Goal: Information Seeking & Learning: Learn about a topic

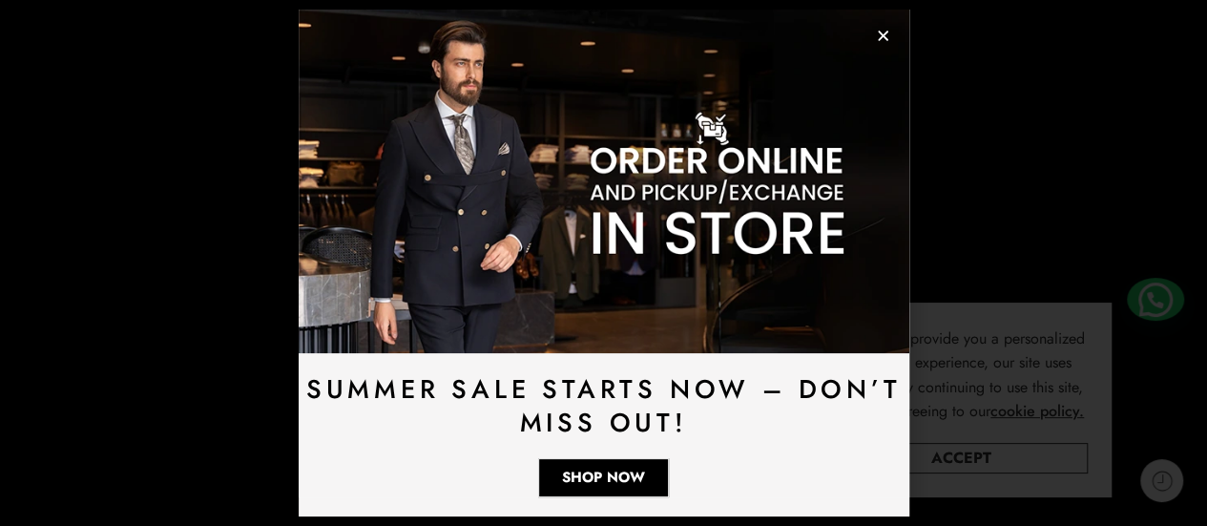
scroll to position [286, 0]
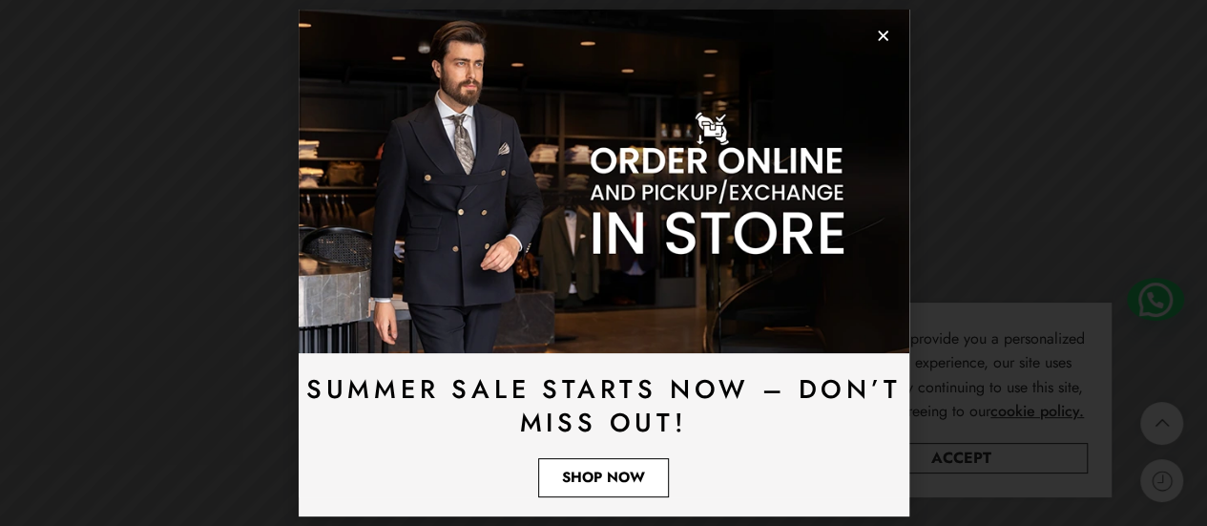
click at [592, 463] on link "Shop Now" at bounding box center [603, 477] width 131 height 39
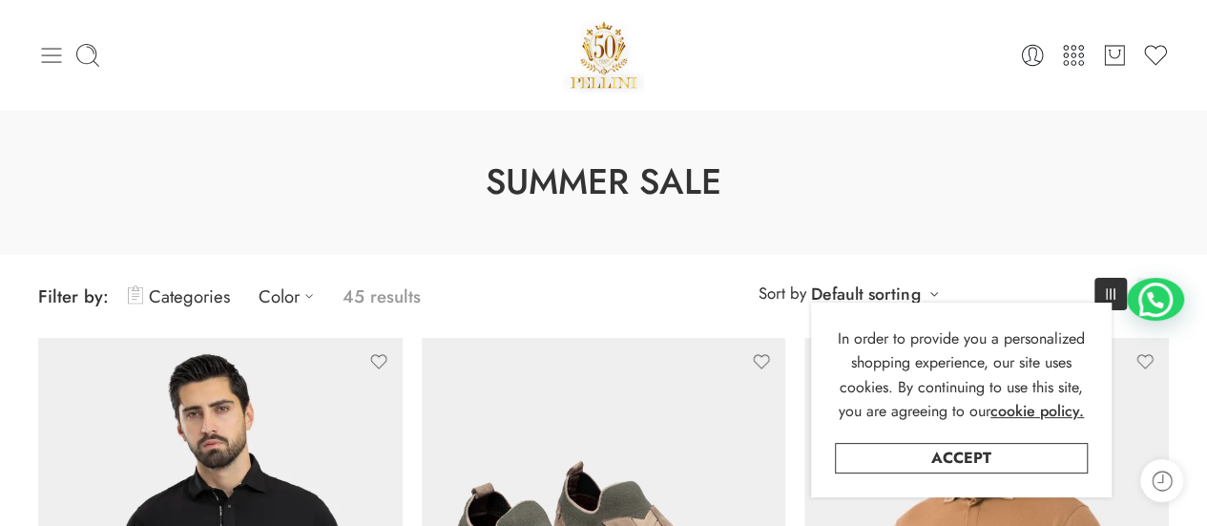
click at [48, 57] on icon at bounding box center [51, 55] width 27 height 27
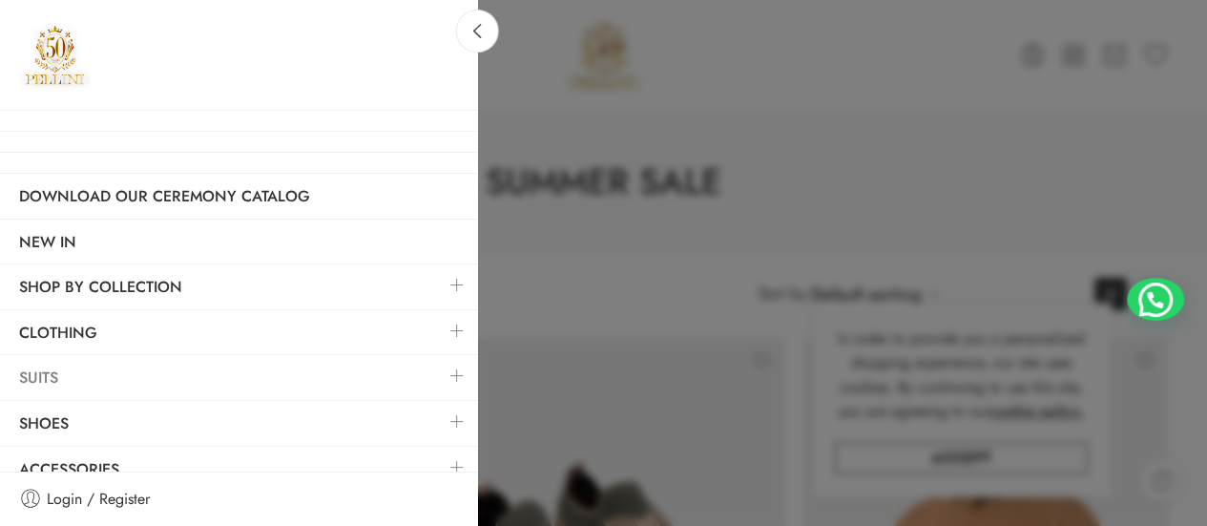
click at [63, 369] on link "Suits" at bounding box center [238, 378] width 477 height 44
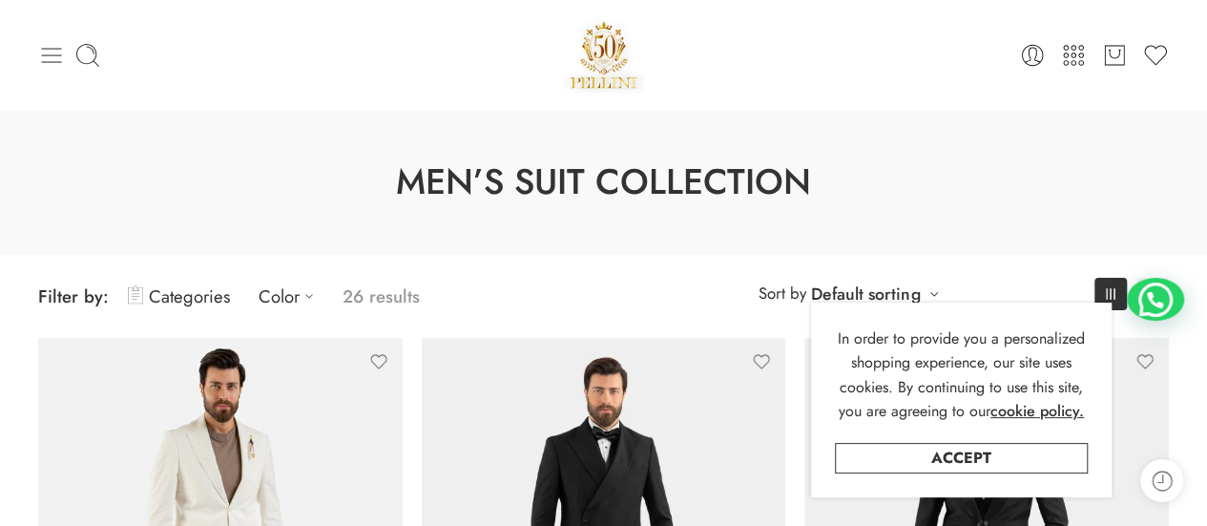
click at [48, 57] on icon at bounding box center [51, 55] width 27 height 27
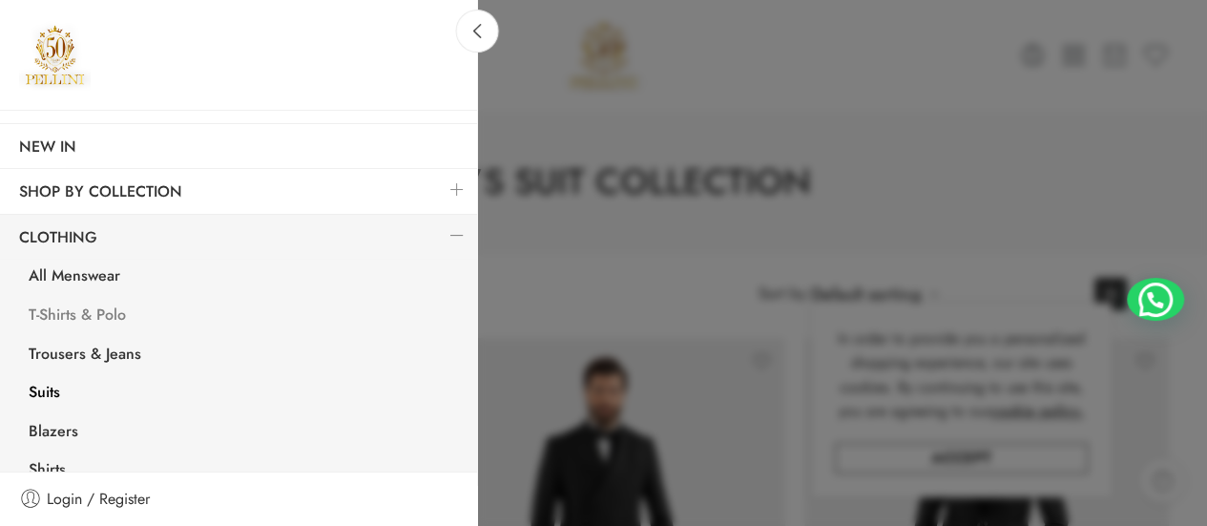
scroll to position [191, 0]
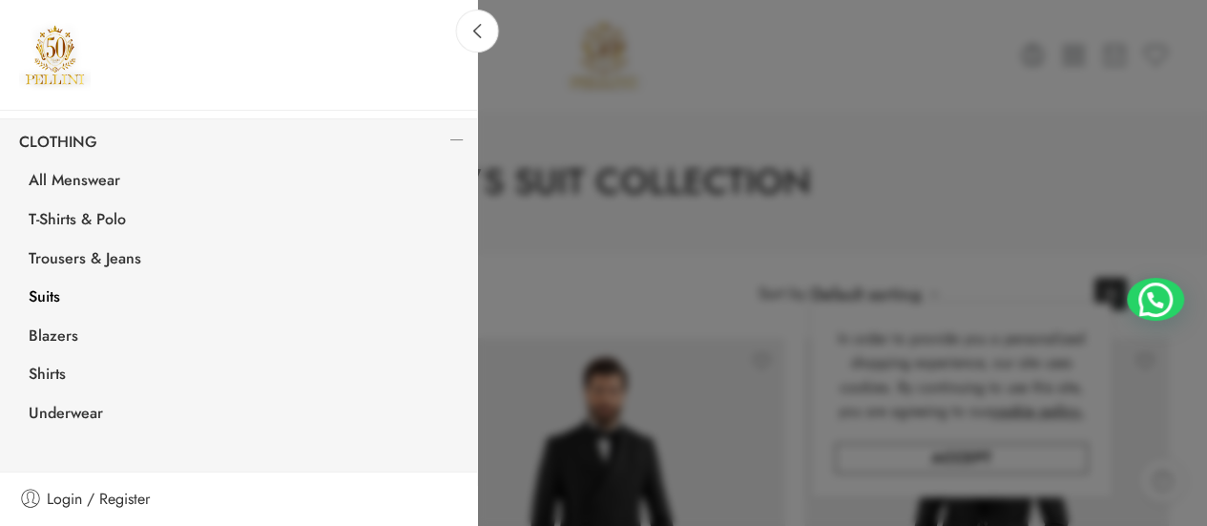
click at [37, 289] on link "Suits" at bounding box center [244, 299] width 468 height 39
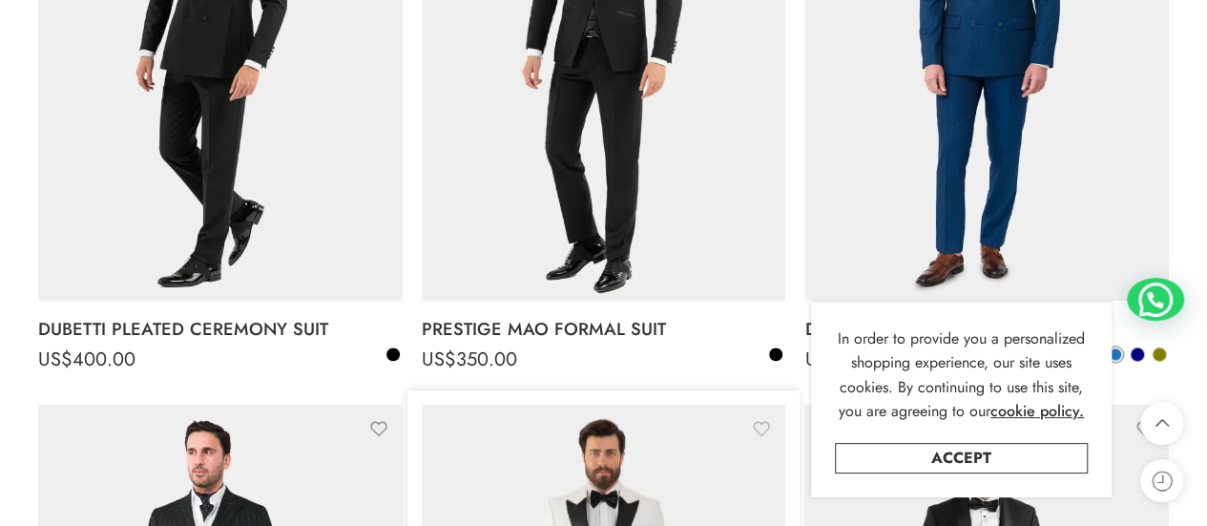
scroll to position [1145, 0]
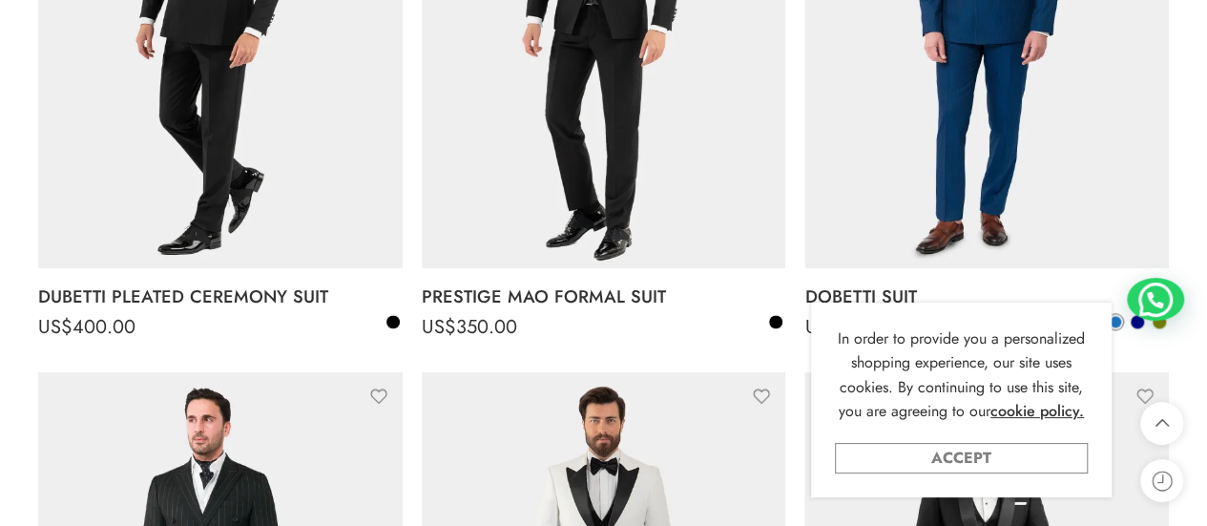
click at [947, 448] on link "Accept" at bounding box center [961, 458] width 253 height 31
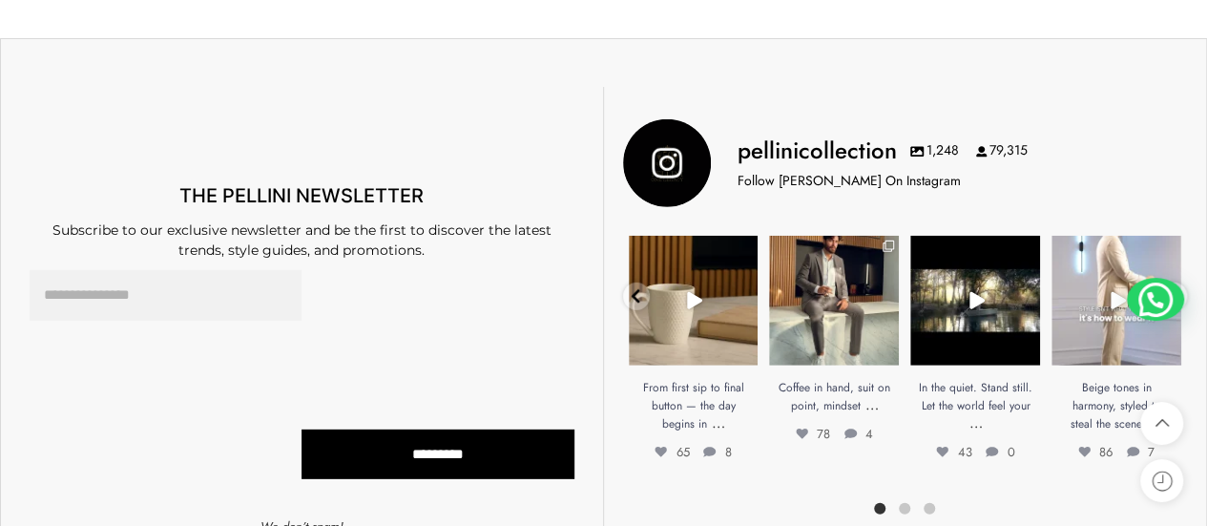
scroll to position [6395, 0]
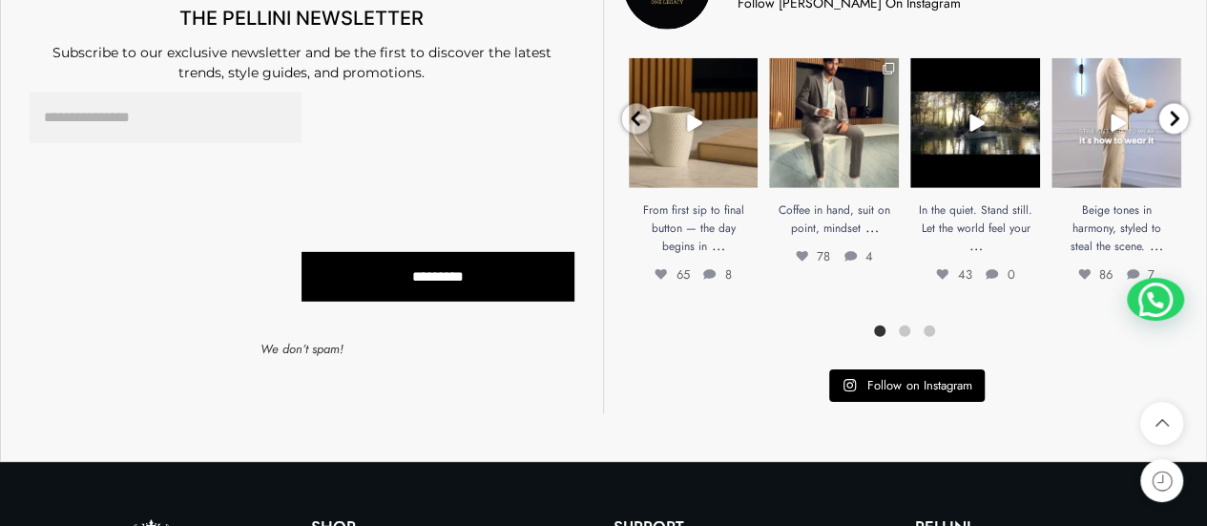
click at [1172, 112] on icon at bounding box center [1175, 119] width 10 height 15
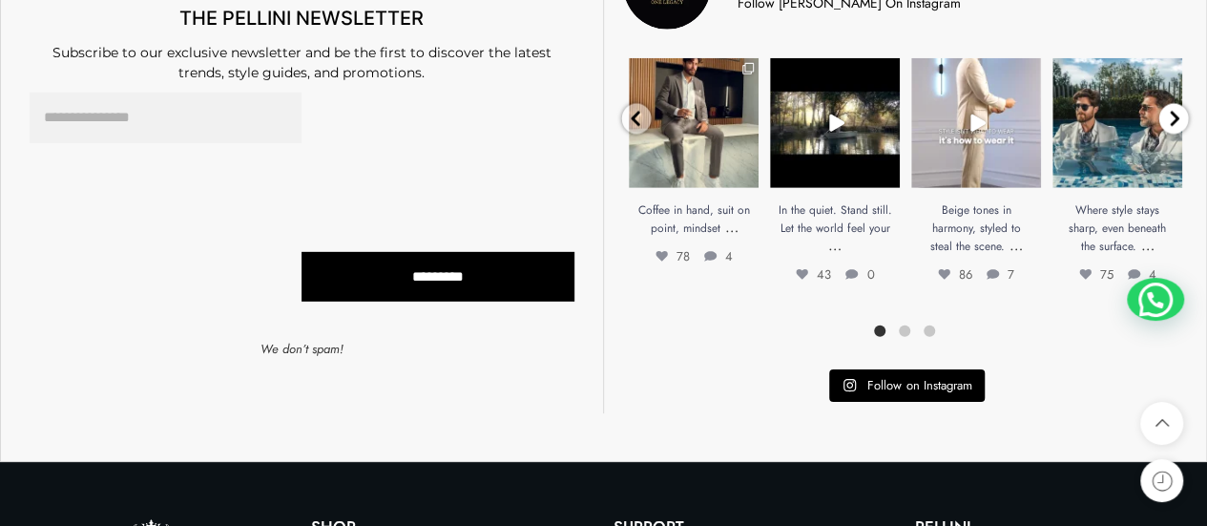
click at [1170, 112] on icon at bounding box center [1174, 118] width 14 height 17
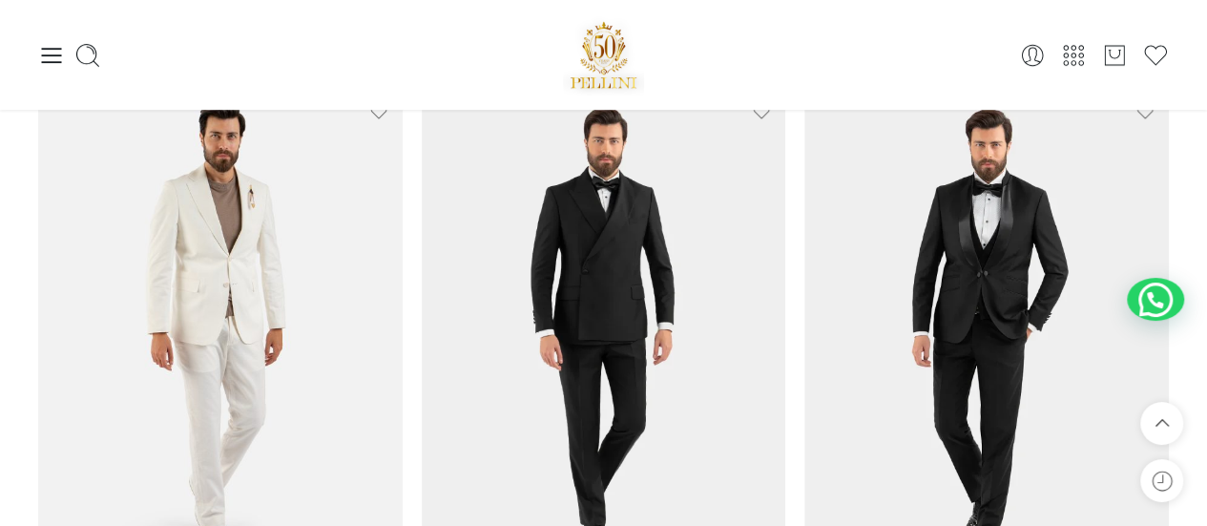
scroll to position [95, 0]
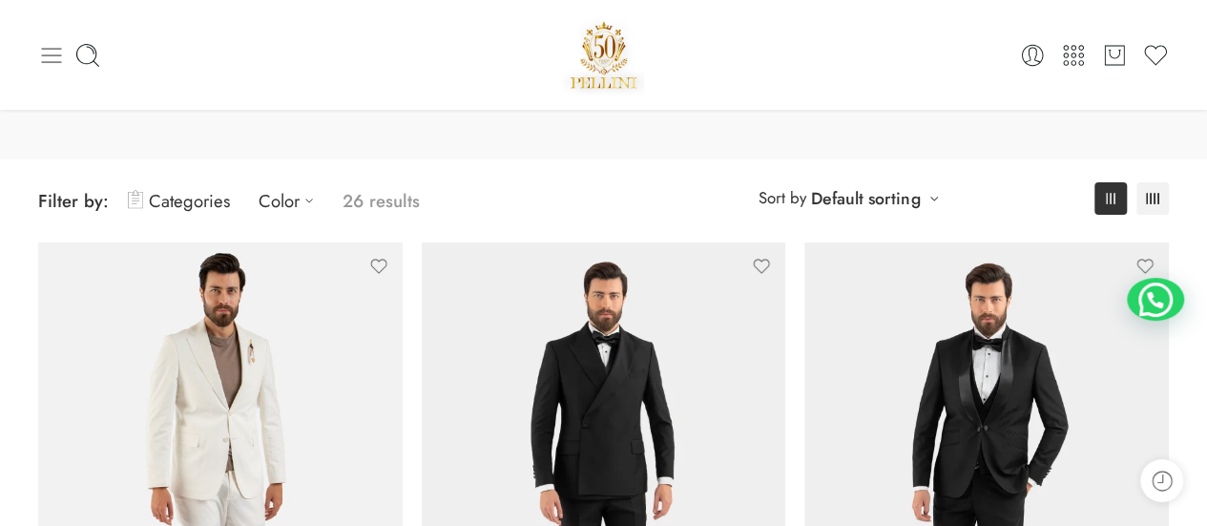
click at [52, 51] on icon at bounding box center [51, 55] width 27 height 27
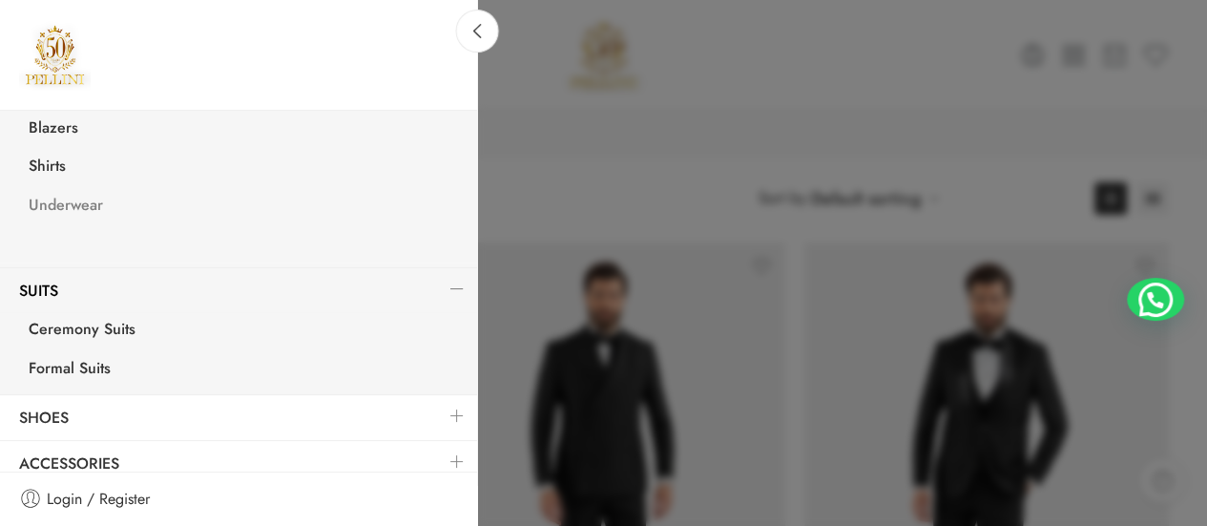
scroll to position [408, 0]
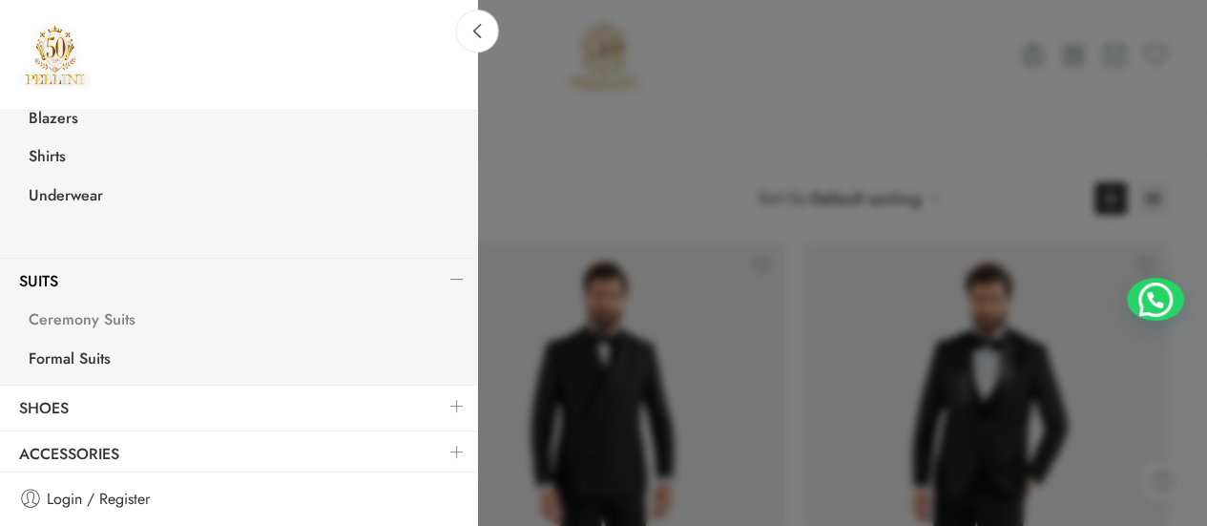
click at [95, 314] on link "Ceremony Suits" at bounding box center [244, 322] width 468 height 39
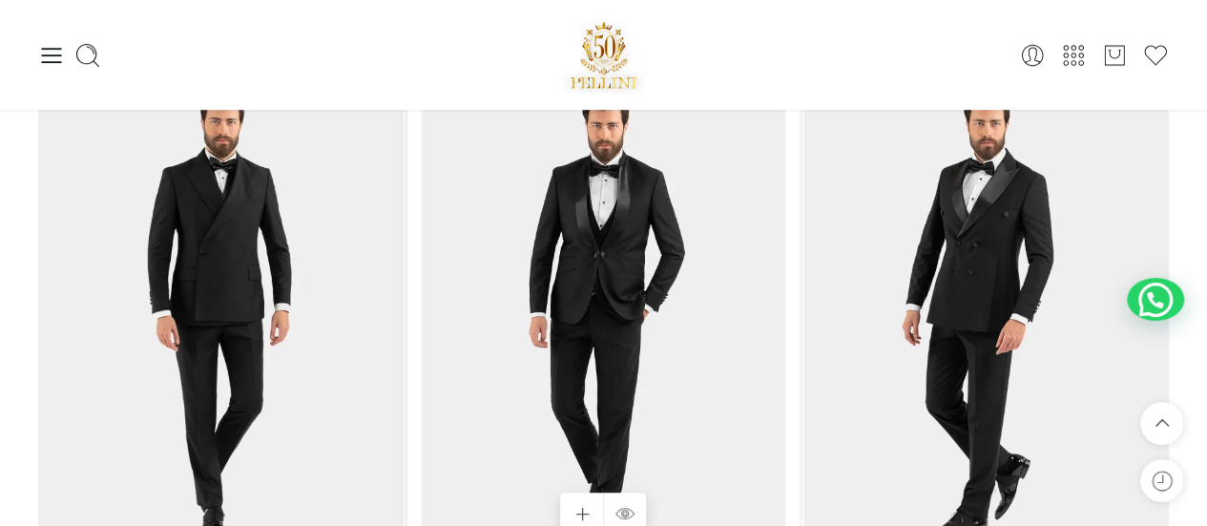
scroll to position [95, 0]
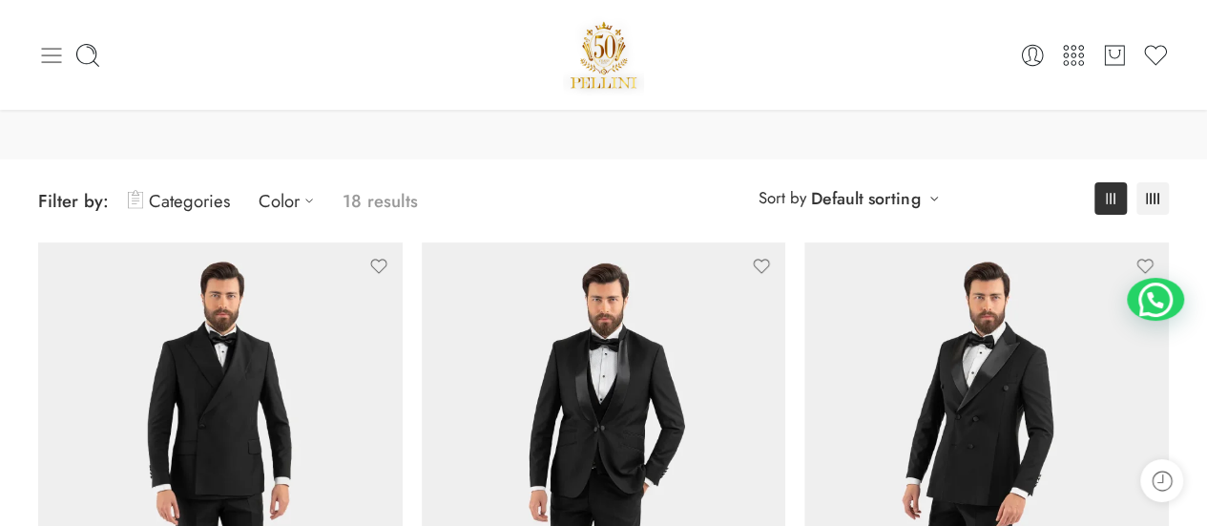
click at [38, 60] on icon at bounding box center [51, 55] width 27 height 27
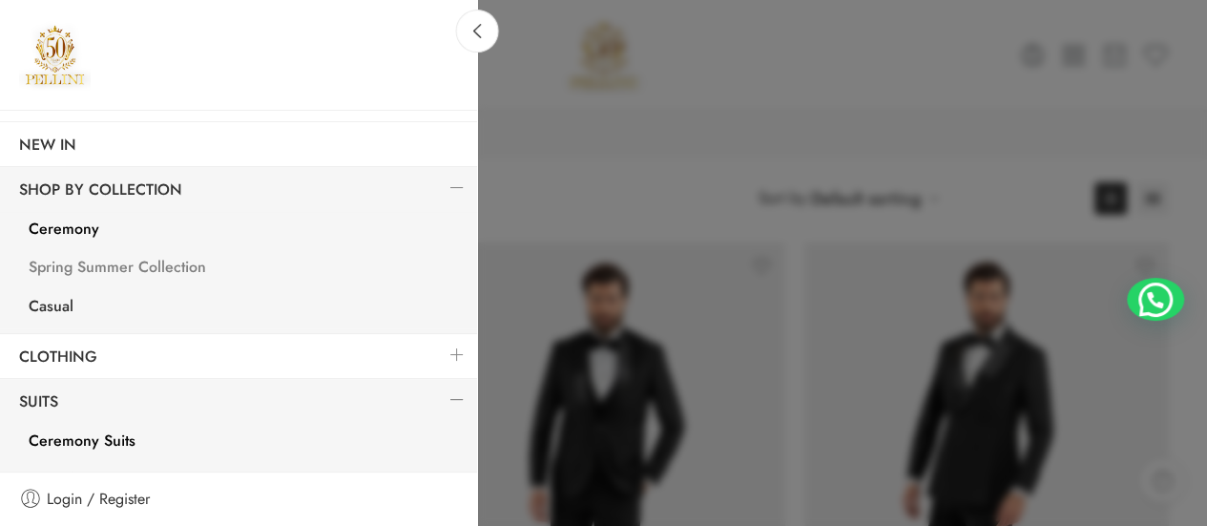
scroll to position [191, 0]
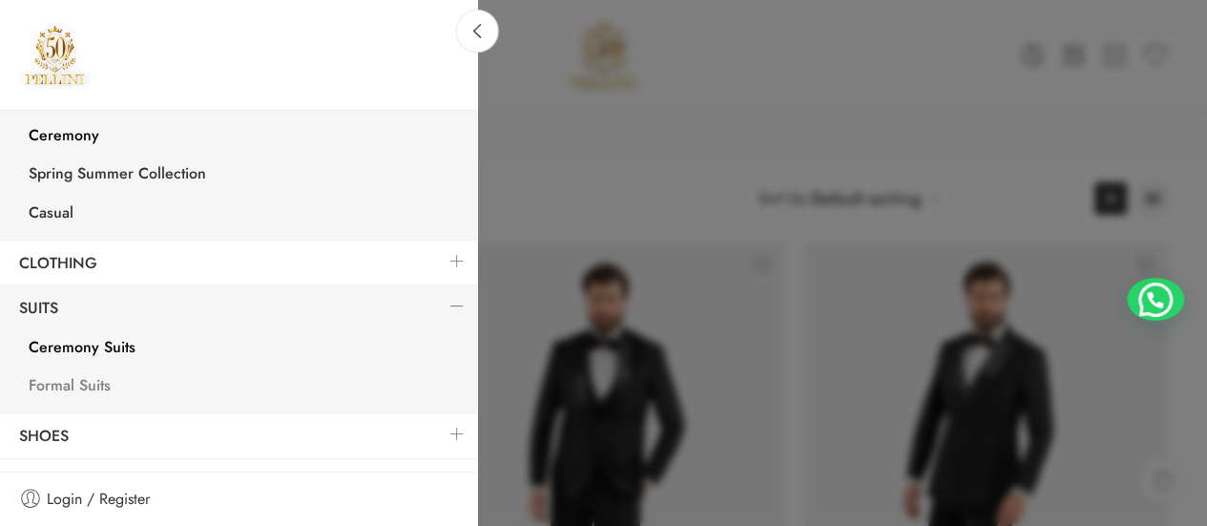
click at [69, 378] on link "Formal Suits" at bounding box center [244, 387] width 468 height 39
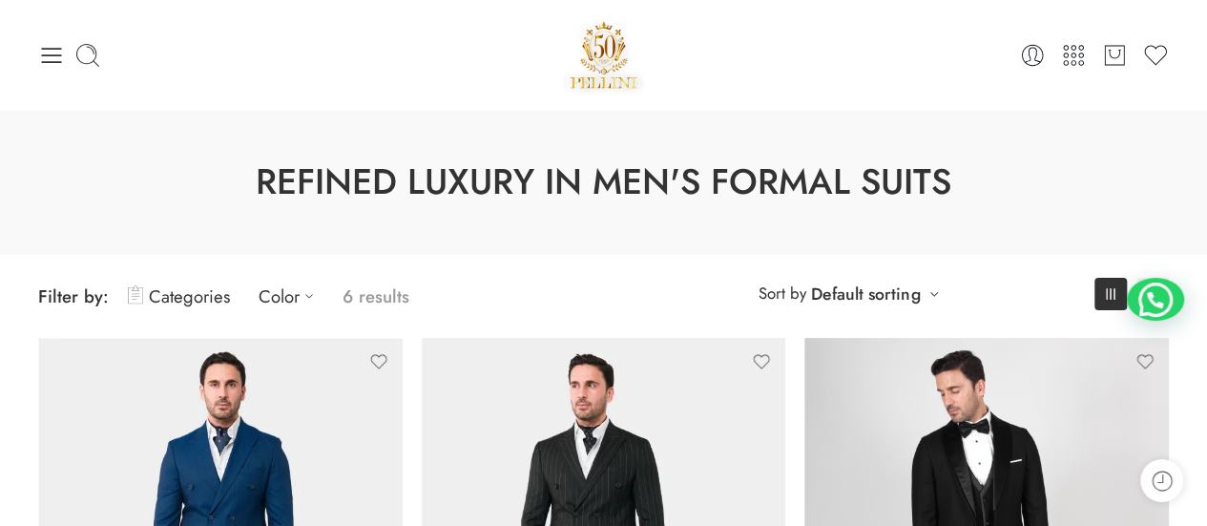
click at [36, 48] on div "0 Cart 0 Wishlist Search here" at bounding box center [604, 54] width 1150 height 81
click at [53, 49] on icon at bounding box center [52, 55] width 20 height 15
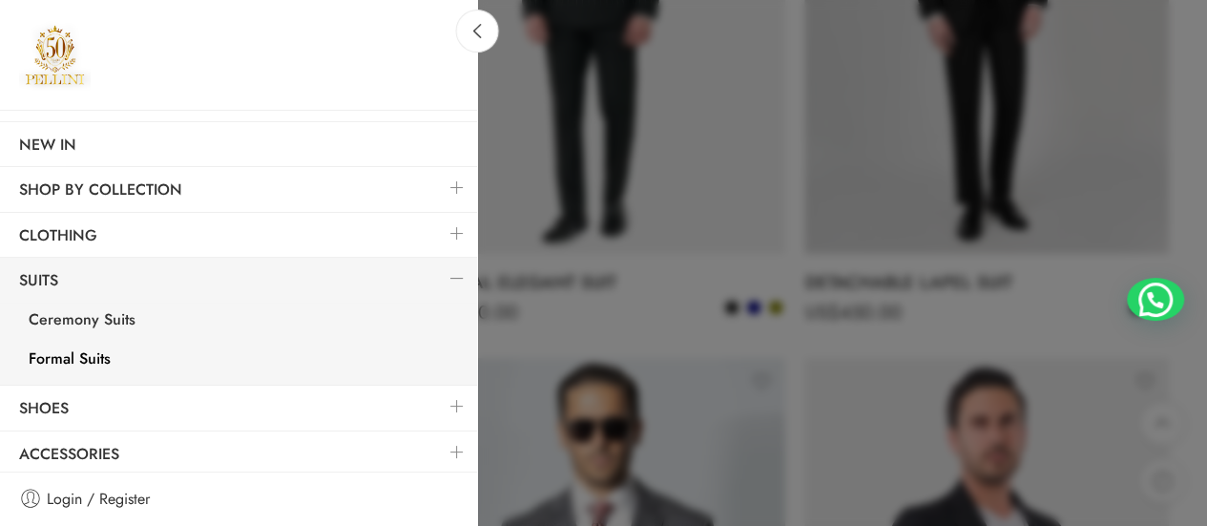
scroll to position [573, 0]
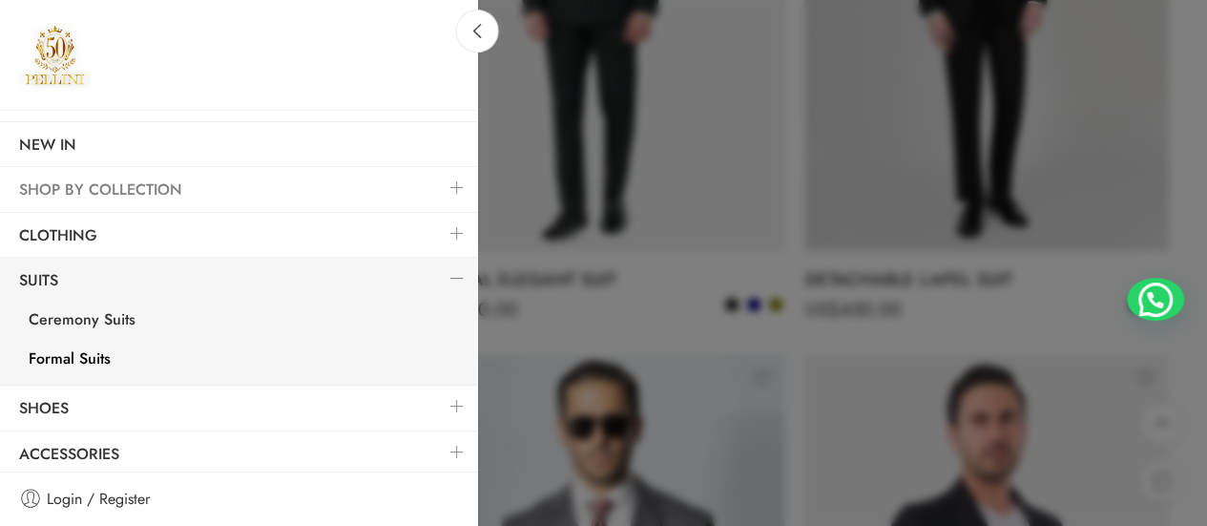
click at [133, 184] on link "SHOP BY COLLECTION" at bounding box center [238, 190] width 477 height 44
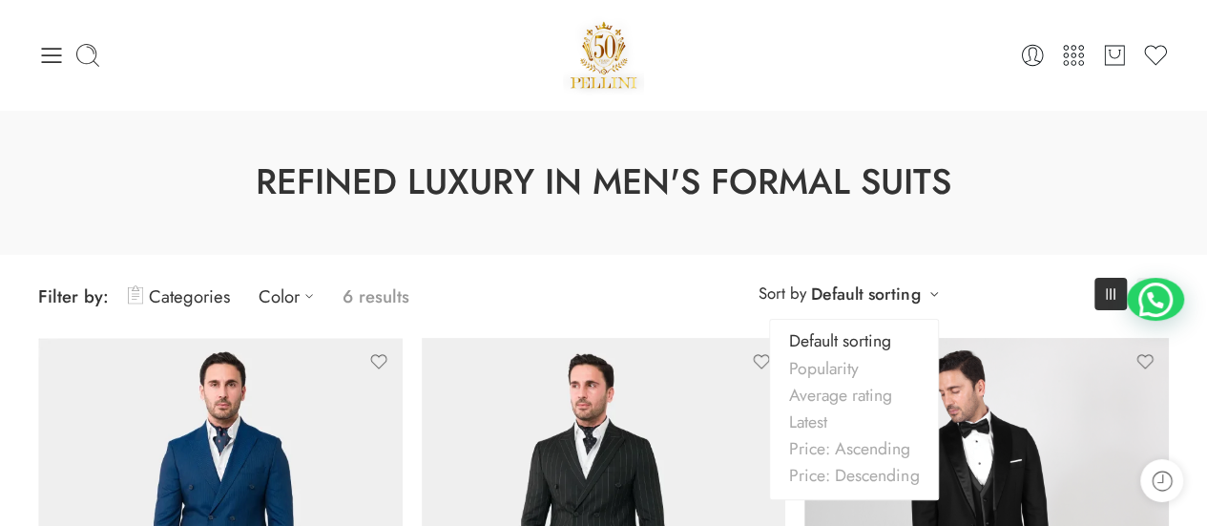
click at [909, 289] on link "Default sorting" at bounding box center [865, 294] width 109 height 27
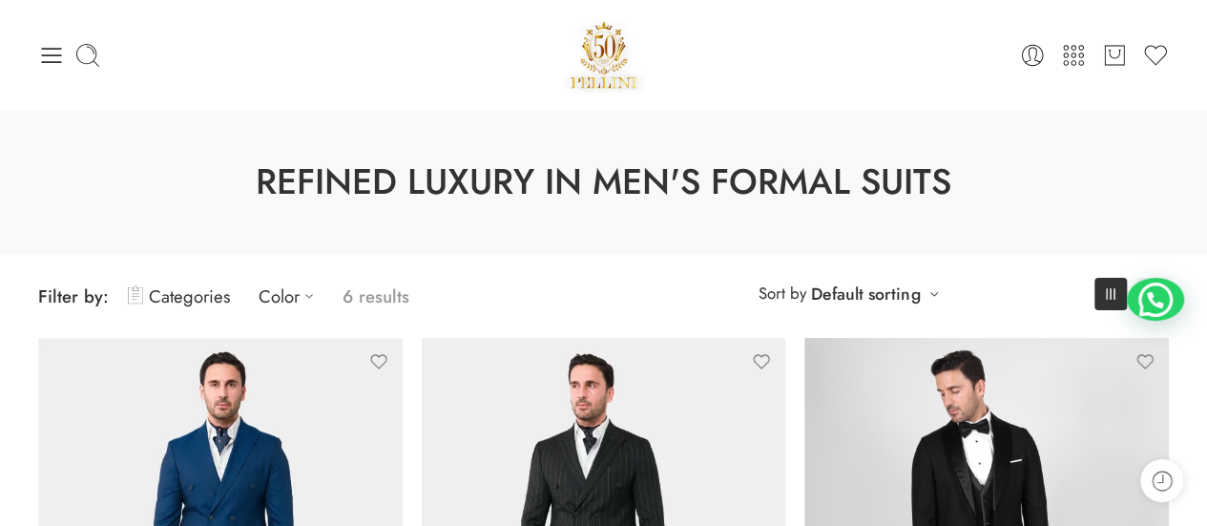
click at [550, 280] on span "Filter by: Categories Color 6 results" at bounding box center [321, 296] width 566 height 45
click at [47, 64] on icon at bounding box center [51, 55] width 27 height 27
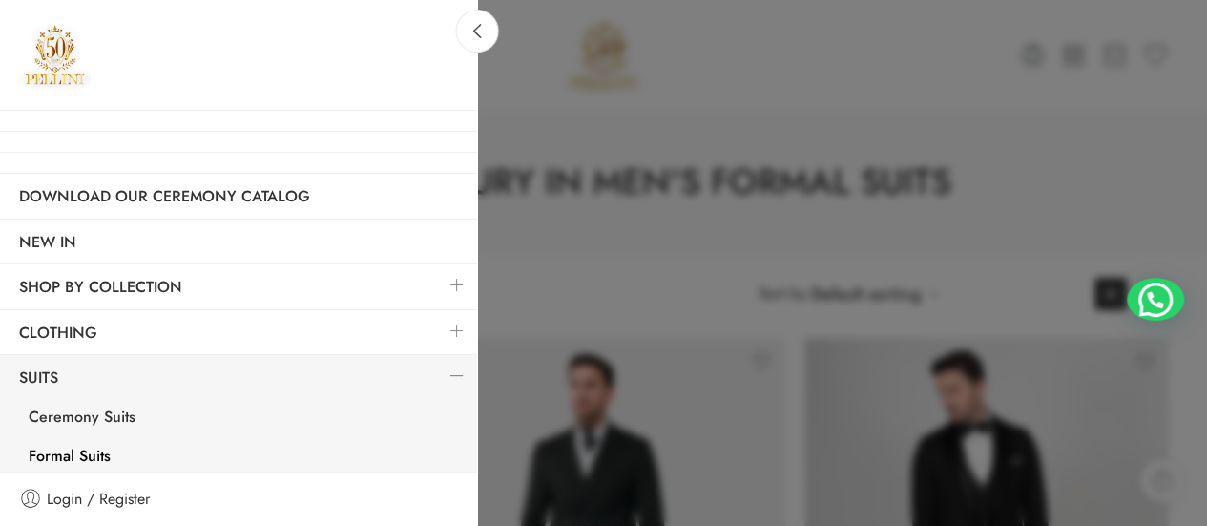
click at [444, 272] on link at bounding box center [457, 284] width 40 height 41
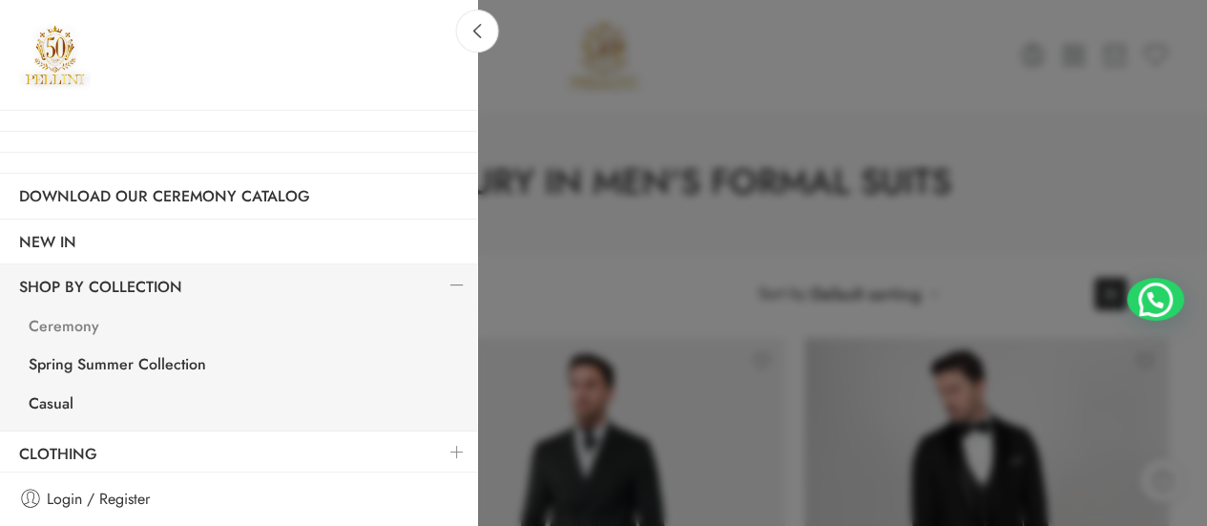
click at [74, 324] on link "Ceremony" at bounding box center [244, 328] width 468 height 39
click at [69, 324] on link "Ceremony" at bounding box center [244, 328] width 468 height 39
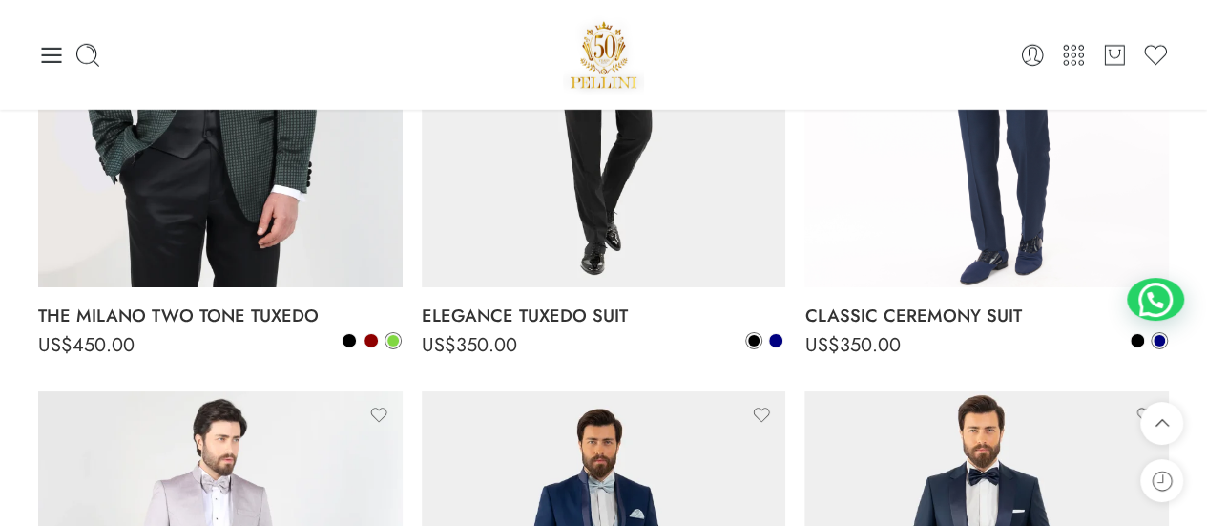
scroll to position [2577, 0]
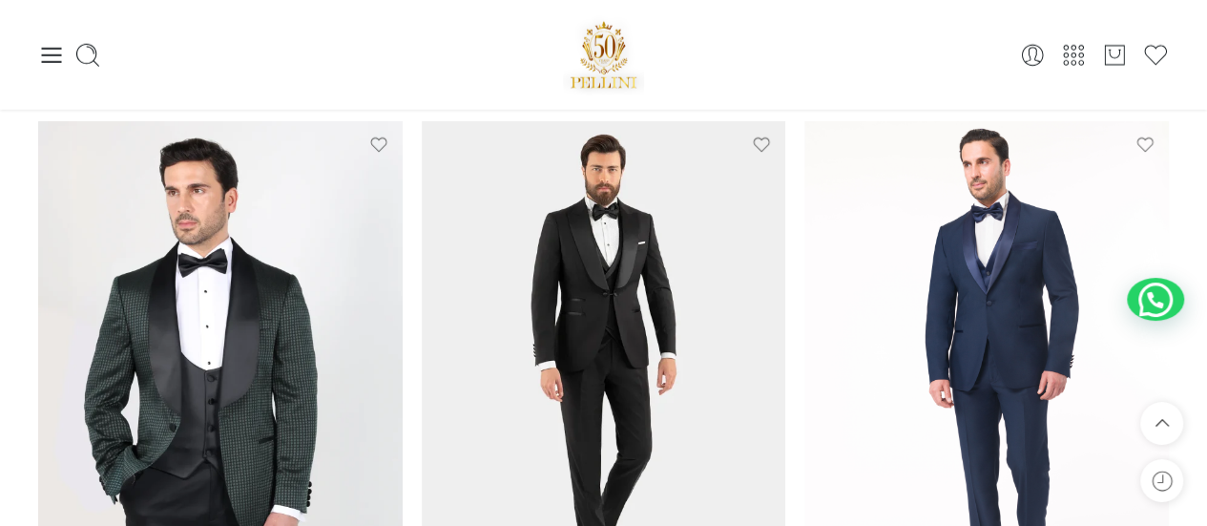
click at [28, 54] on div "0 Cart 0 Wishlist" at bounding box center [603, 55] width 1207 height 110
click at [46, 48] on icon at bounding box center [52, 55] width 20 height 15
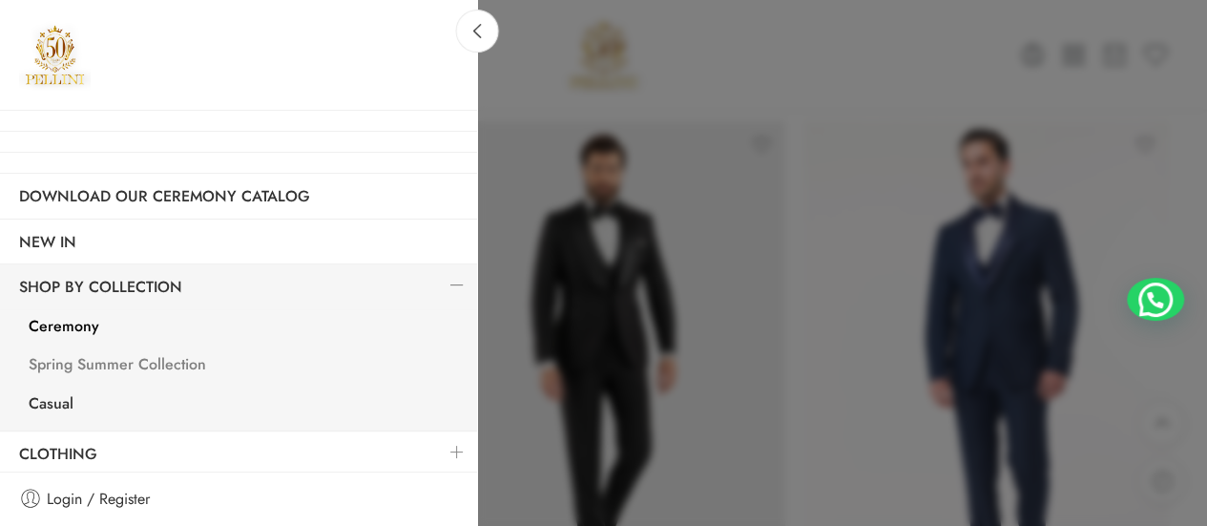
click at [67, 360] on link "Spring Summer Collection" at bounding box center [244, 366] width 468 height 39
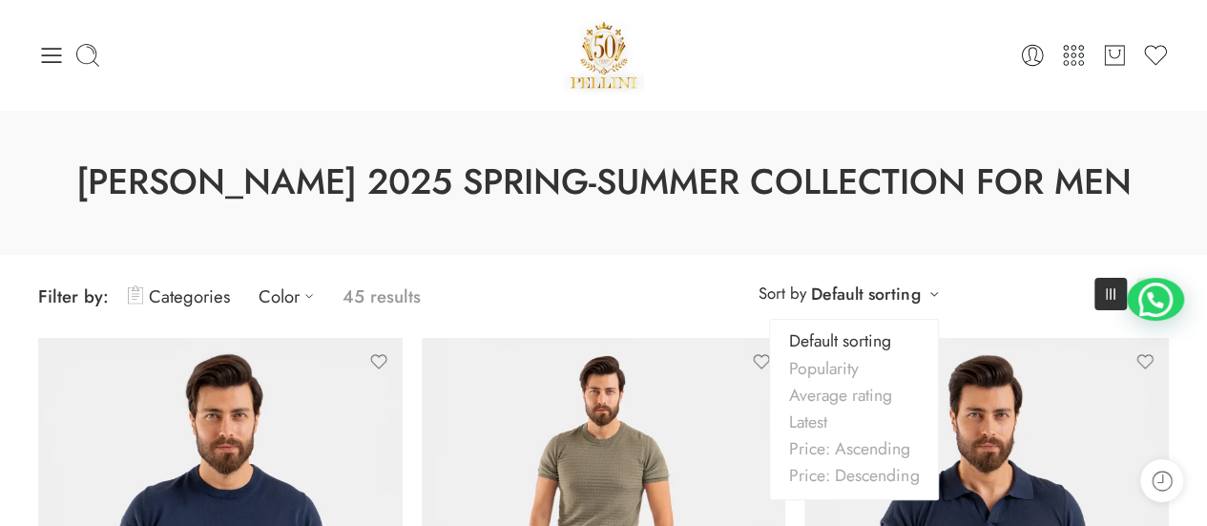
click at [918, 290] on link "Default sorting" at bounding box center [865, 294] width 109 height 27
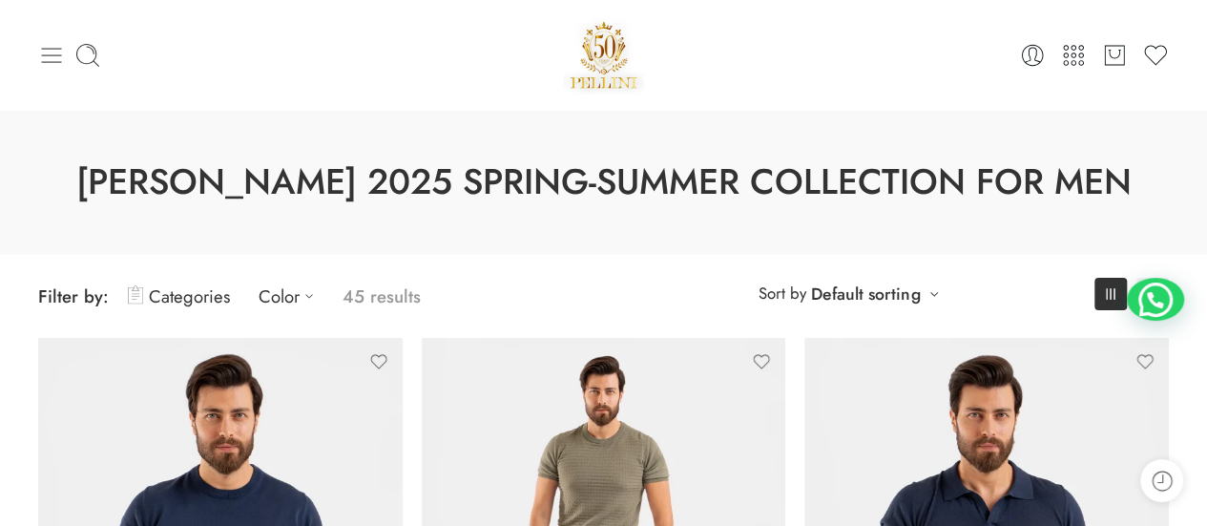
click at [44, 52] on icon at bounding box center [51, 55] width 27 height 27
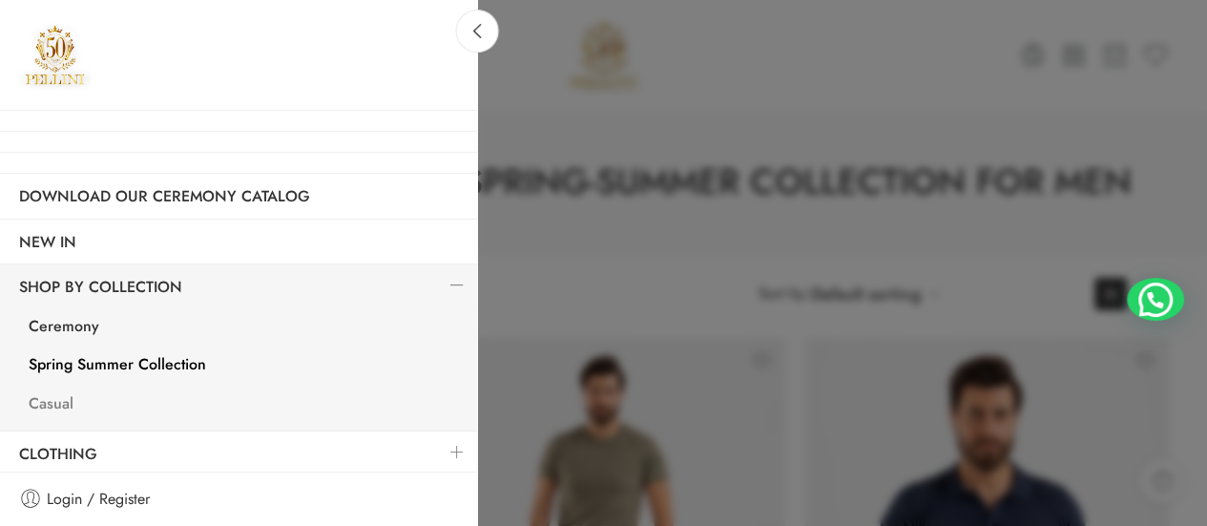
click at [56, 403] on link "Casual" at bounding box center [244, 406] width 468 height 39
